Goal: Task Accomplishment & Management: Manage account settings

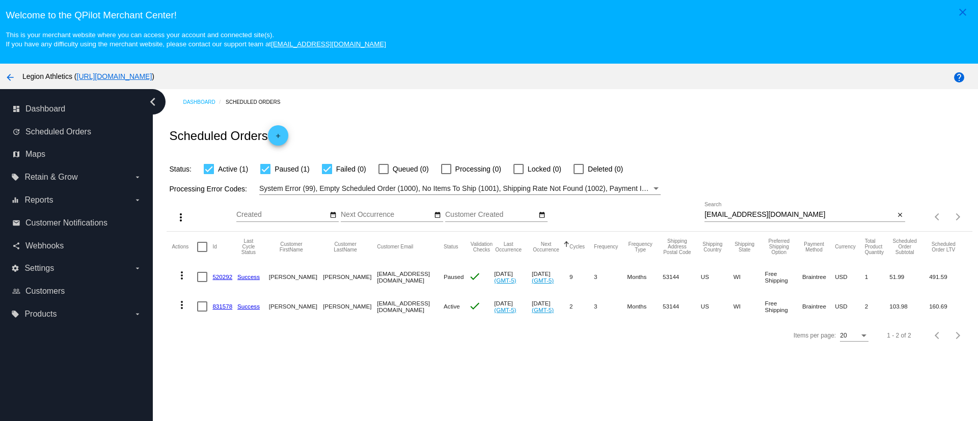
click at [732, 220] on div "[EMAIL_ADDRESS][DOMAIN_NAME] Search" at bounding box center [800, 212] width 190 height 20
click at [731, 220] on div "[EMAIL_ADDRESS][DOMAIN_NAME] Search" at bounding box center [800, 212] width 190 height 20
click at [730, 219] on input "[EMAIL_ADDRESS][DOMAIN_NAME]" at bounding box center [800, 215] width 190 height 8
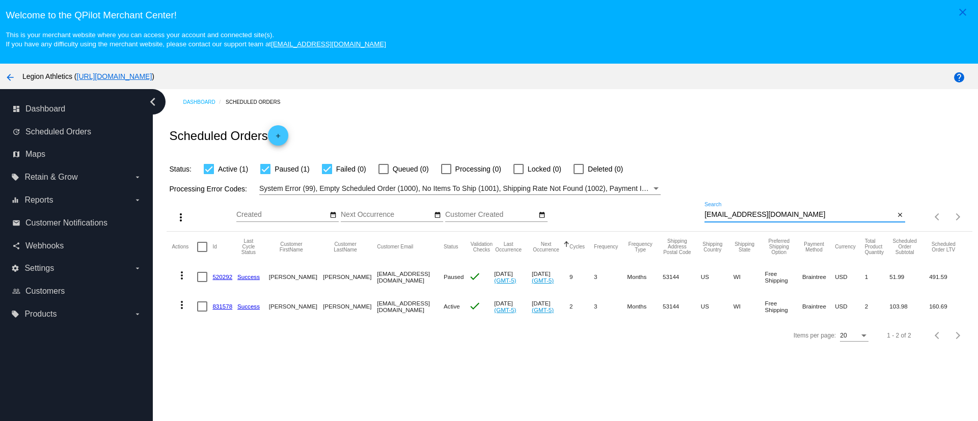
click at [730, 219] on input "[EMAIL_ADDRESS][DOMAIN_NAME]" at bounding box center [800, 215] width 190 height 8
paste input "[EMAIL_ADDRESS]"
type input "[EMAIL_ADDRESS][DOMAIN_NAME]"
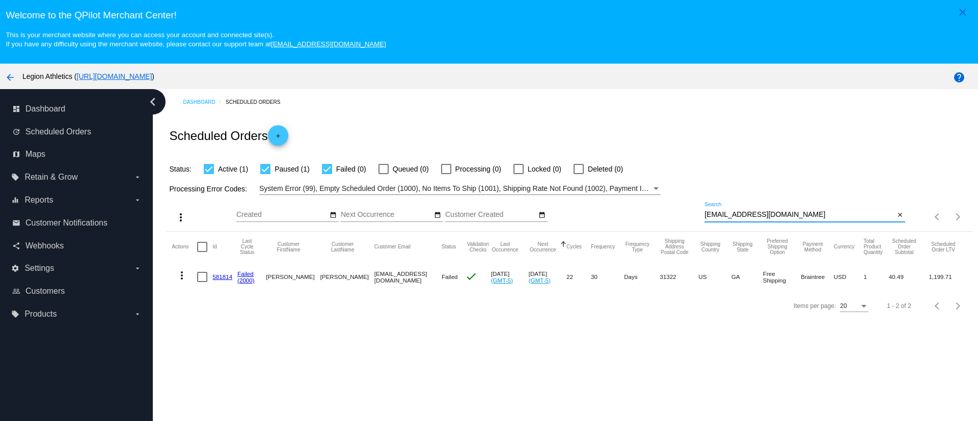
click at [219, 282] on mat-cell "581814" at bounding box center [224, 277] width 25 height 30
click at [220, 280] on mat-cell "581814" at bounding box center [224, 277] width 25 height 30
click at [215, 277] on link "581814" at bounding box center [222, 277] width 20 height 7
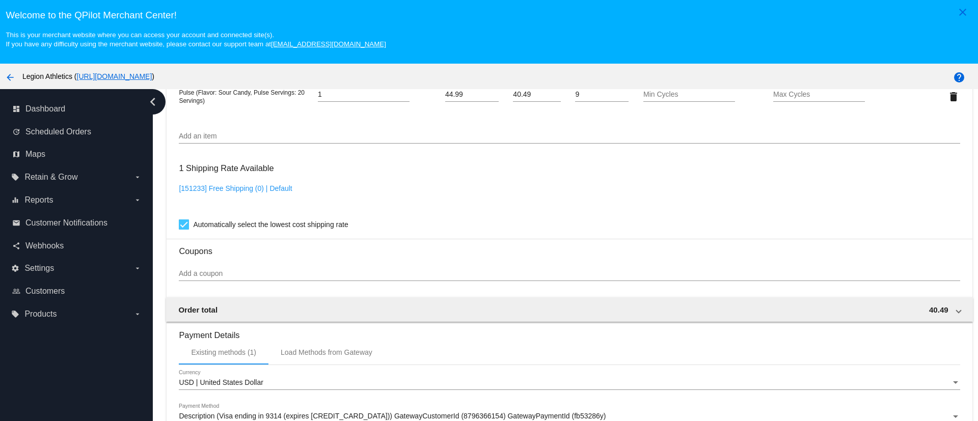
scroll to position [912, 0]
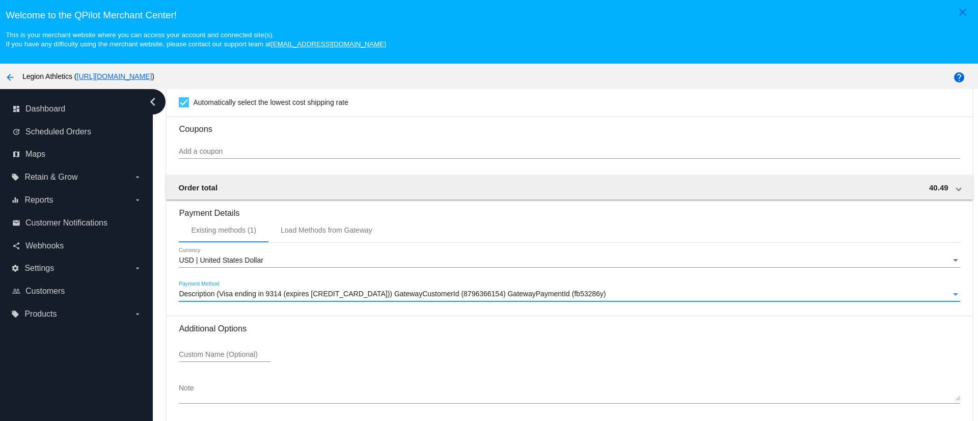
click at [328, 294] on span "Description (Visa ending in 9314 (expires [CREDIT_CARD_DATA])) GatewayCustomerI…" at bounding box center [392, 294] width 427 height 8
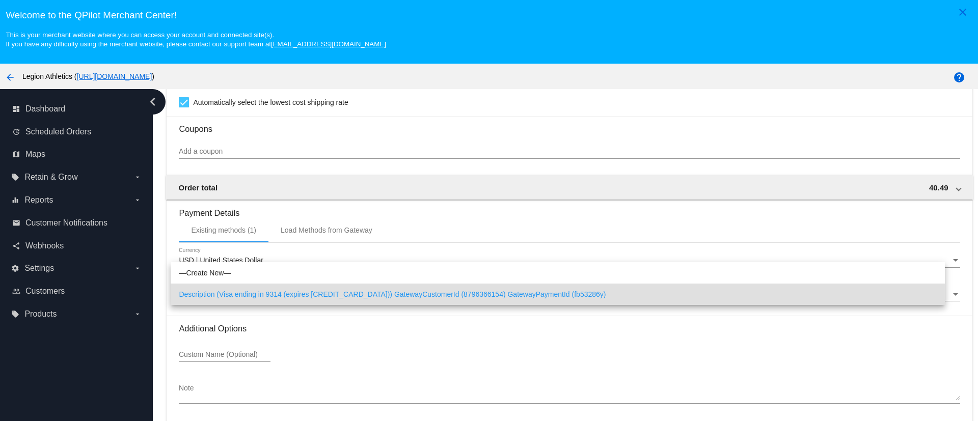
click at [315, 315] on div at bounding box center [489, 210] width 978 height 421
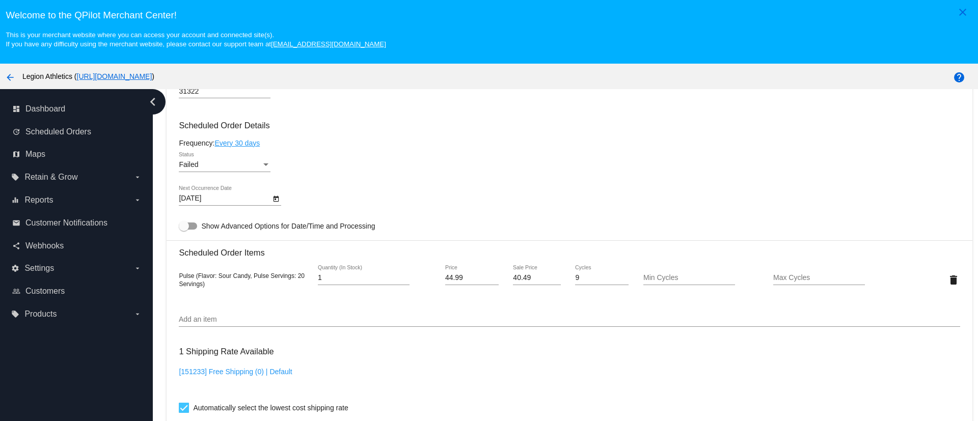
scroll to position [0, 0]
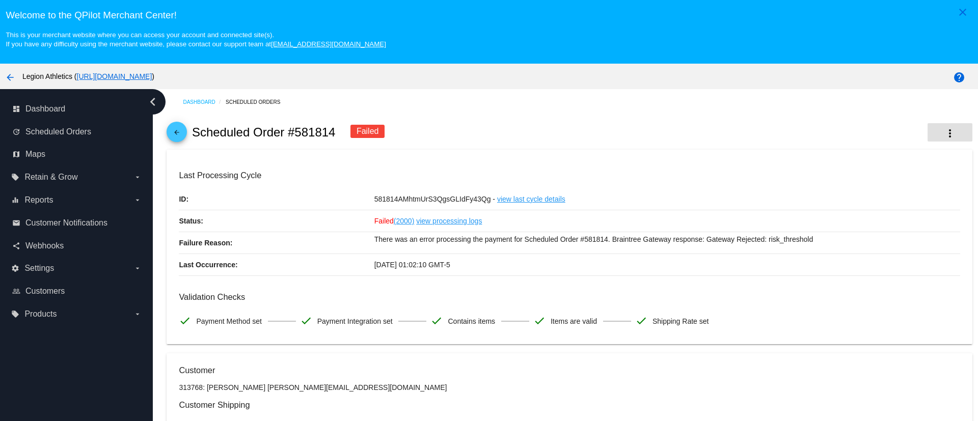
click at [928, 129] on button "more_vert" at bounding box center [950, 132] width 45 height 18
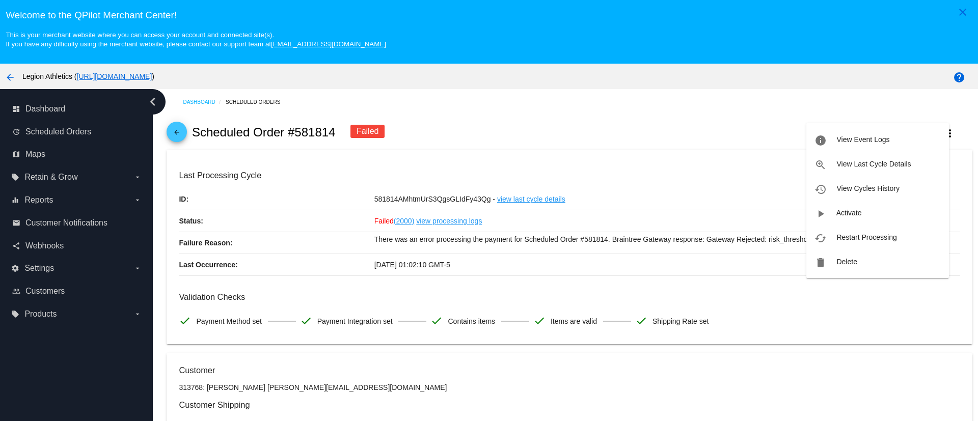
click at [433, 296] on div at bounding box center [489, 210] width 978 height 421
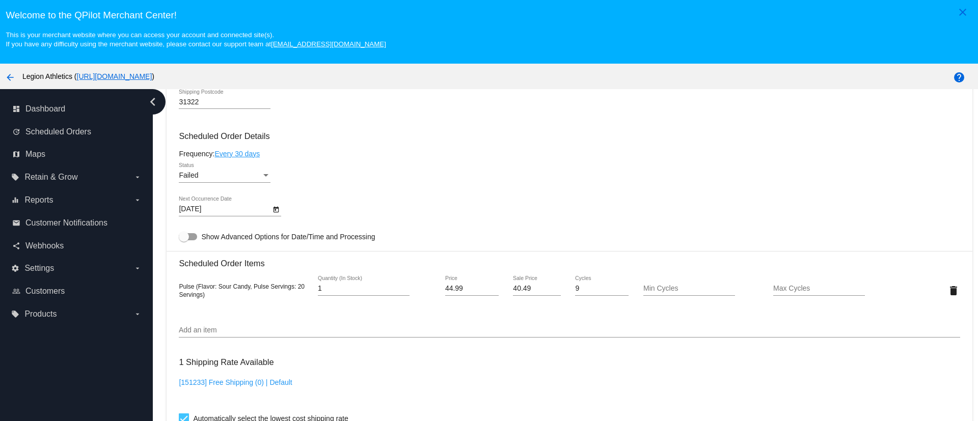
scroll to position [688, 0]
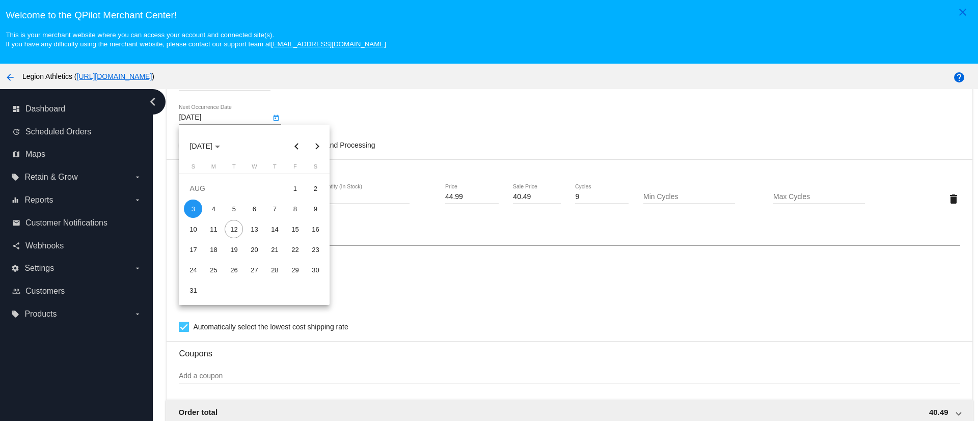
click at [256, 119] on body "close Welcome to the [GEOGRAPHIC_DATA]! This is your merchant website where you…" at bounding box center [489, 210] width 978 height 421
click at [281, 232] on div "14" at bounding box center [274, 229] width 18 height 18
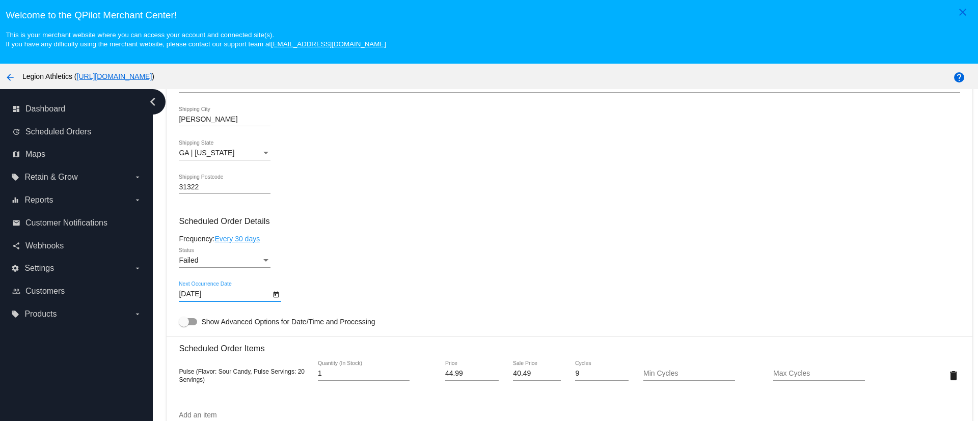
scroll to position [611, 0]
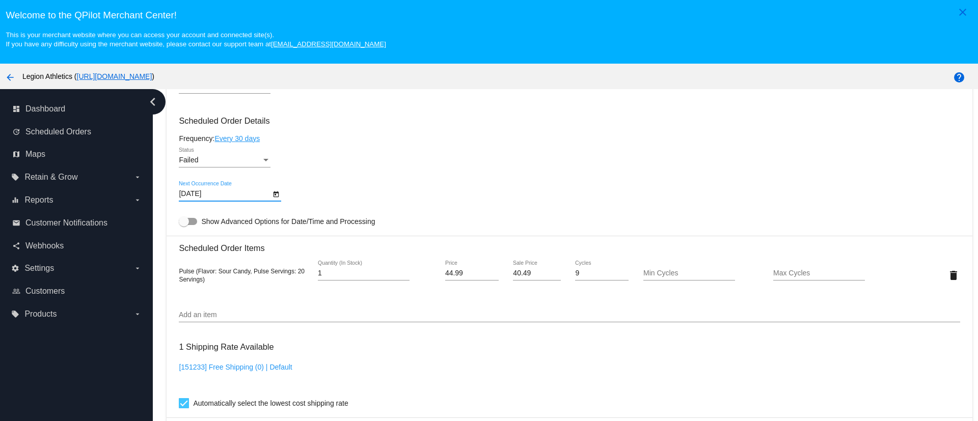
click at [236, 194] on input "[DATE]" at bounding box center [225, 194] width 92 height 8
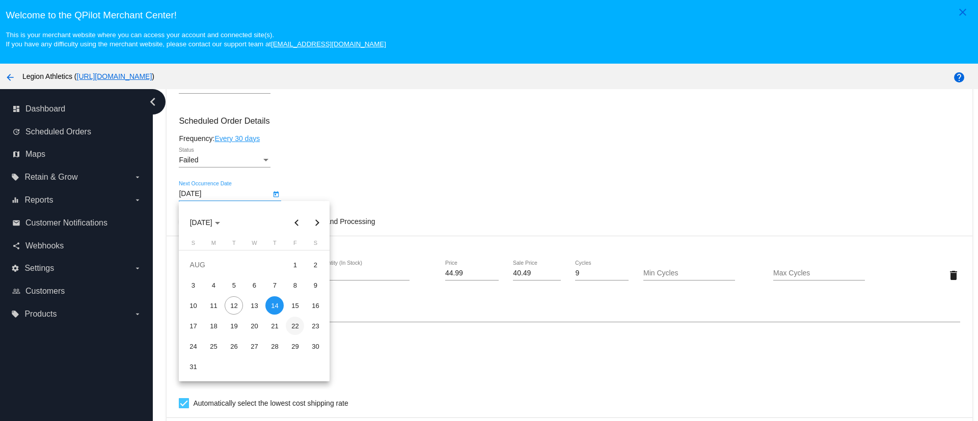
click at [293, 324] on div "22" at bounding box center [295, 326] width 18 height 18
type input "[DATE]"
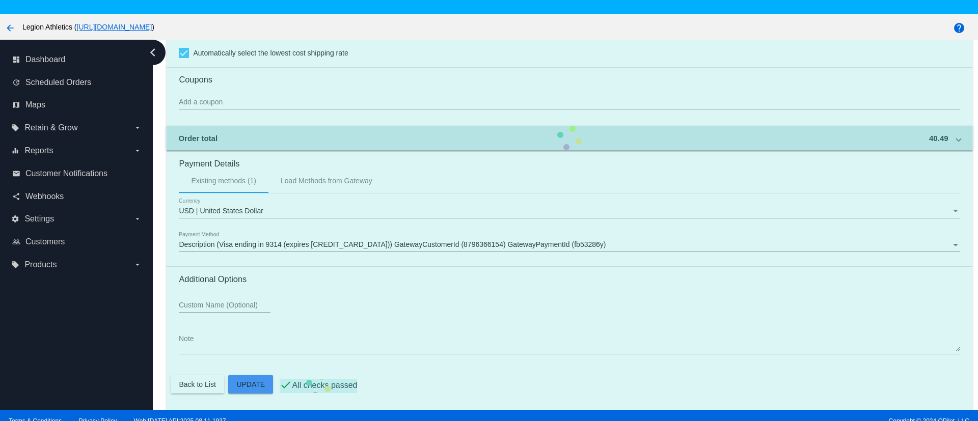
scroll to position [64, 0]
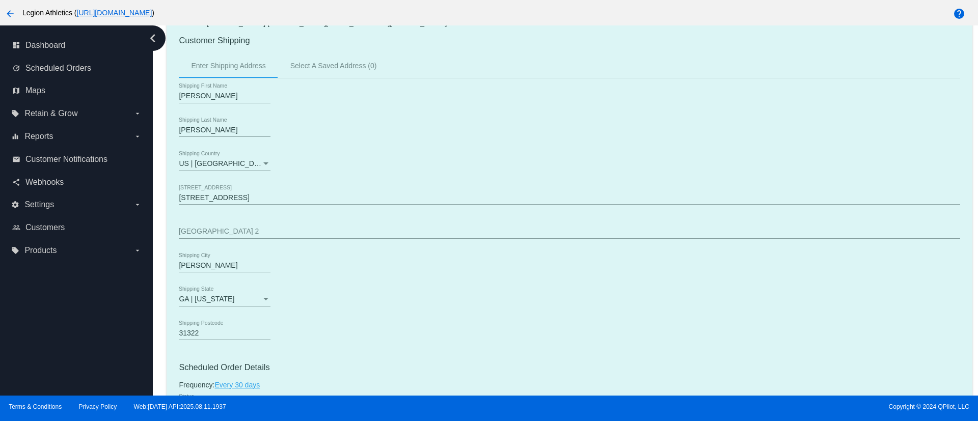
scroll to position [72, 0]
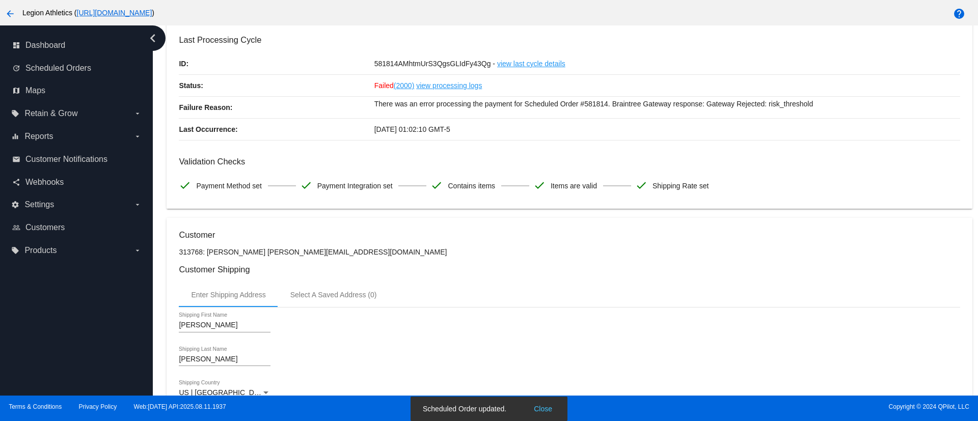
click at [543, 405] on button "Close" at bounding box center [543, 409] width 24 height 10
click at [961, 128] on div at bounding box center [489, 210] width 978 height 421
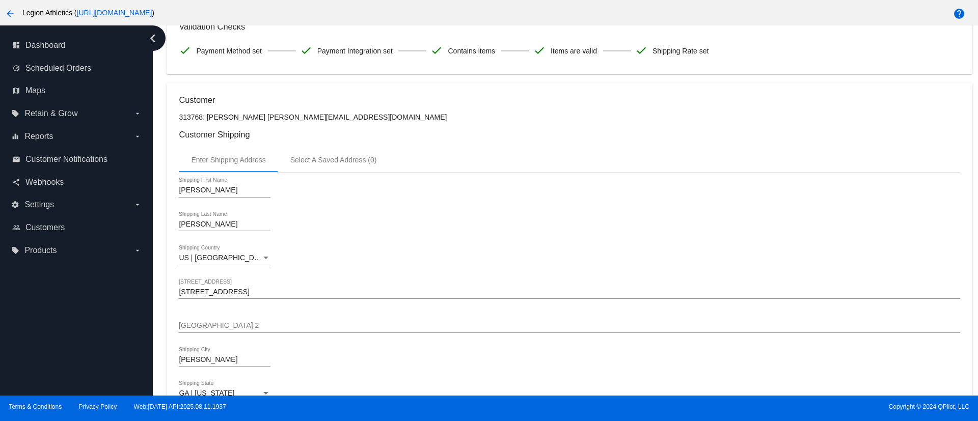
scroll to position [0, 0]
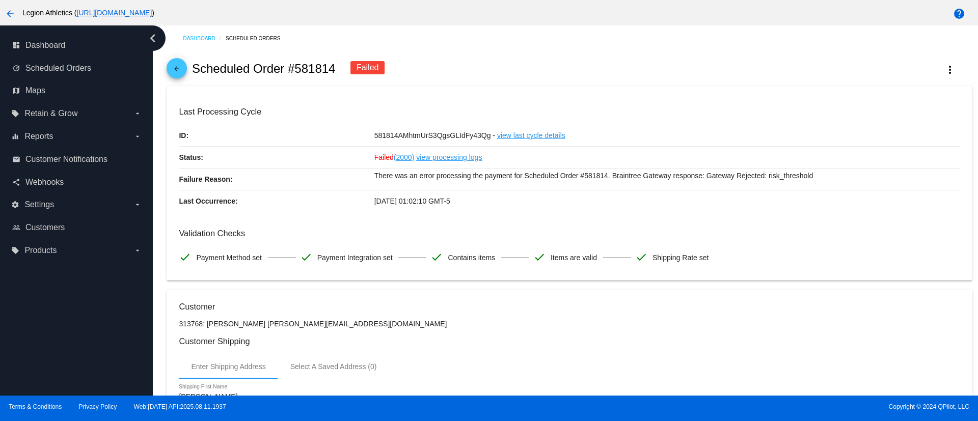
click at [931, 76] on button "more_vert" at bounding box center [950, 69] width 45 height 18
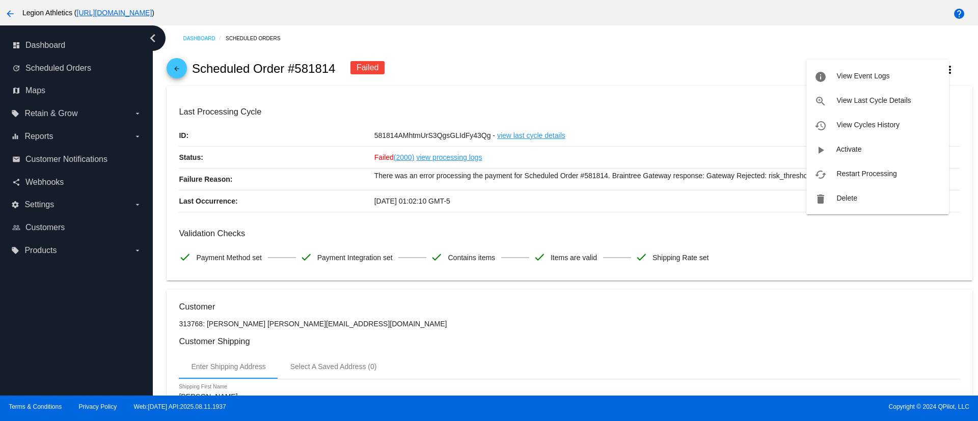
click at [82, 340] on div at bounding box center [489, 210] width 978 height 421
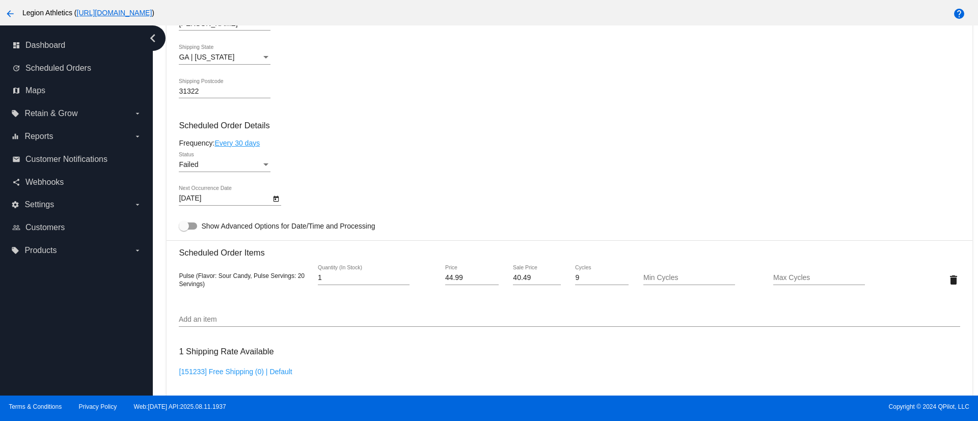
scroll to position [611, 0]
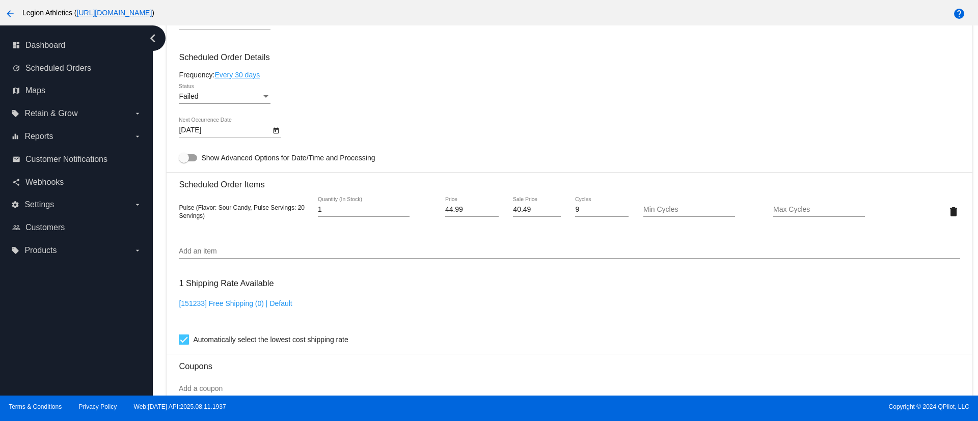
click at [224, 95] on div "Failed" at bounding box center [220, 97] width 83 height 8
click at [237, 55] on span "Active" at bounding box center [225, 53] width 92 height 21
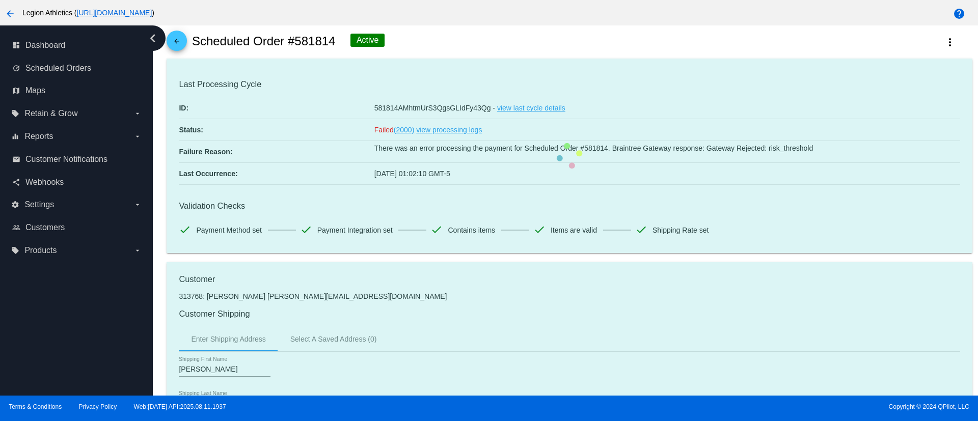
scroll to position [0, 0]
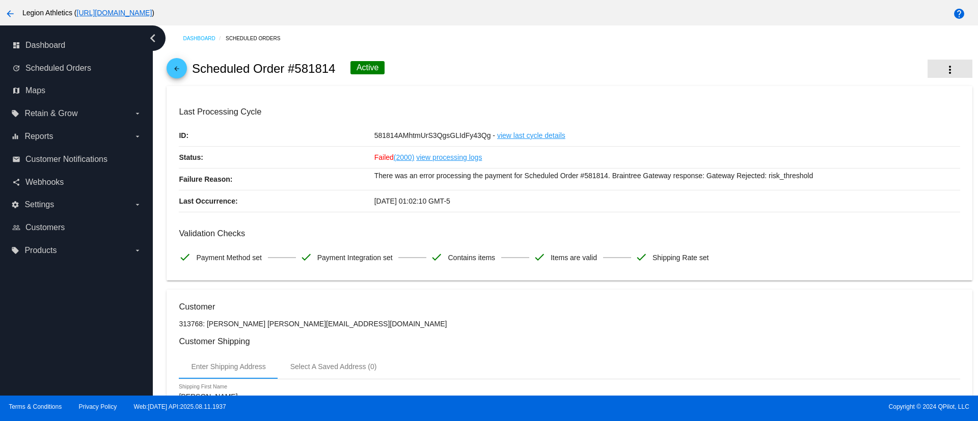
click at [944, 73] on mat-icon "more_vert" at bounding box center [950, 70] width 12 height 12
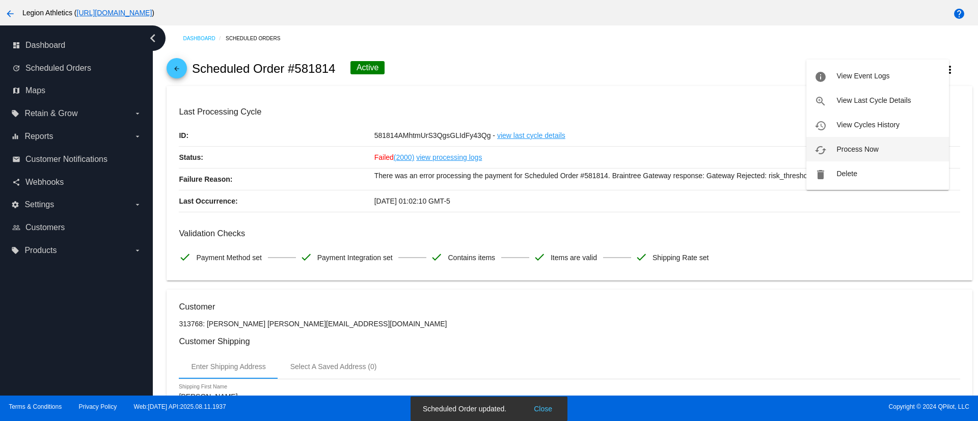
click at [868, 150] on span "Process Now" at bounding box center [858, 149] width 42 height 8
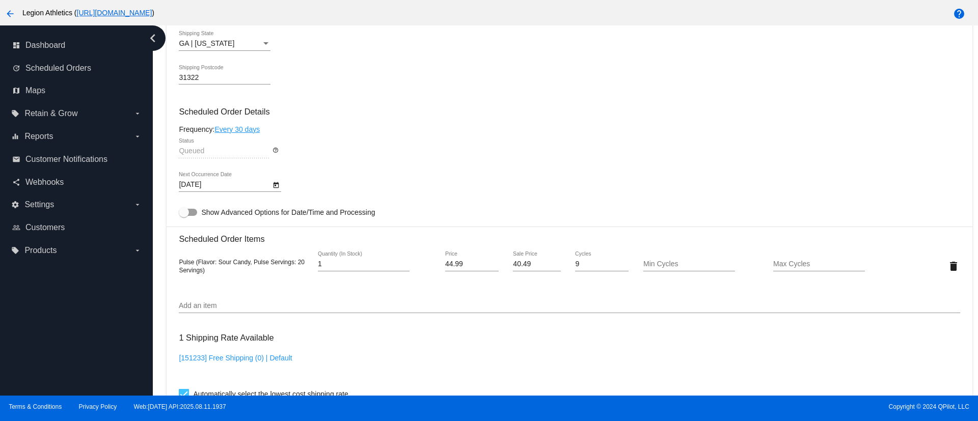
scroll to position [382, 0]
